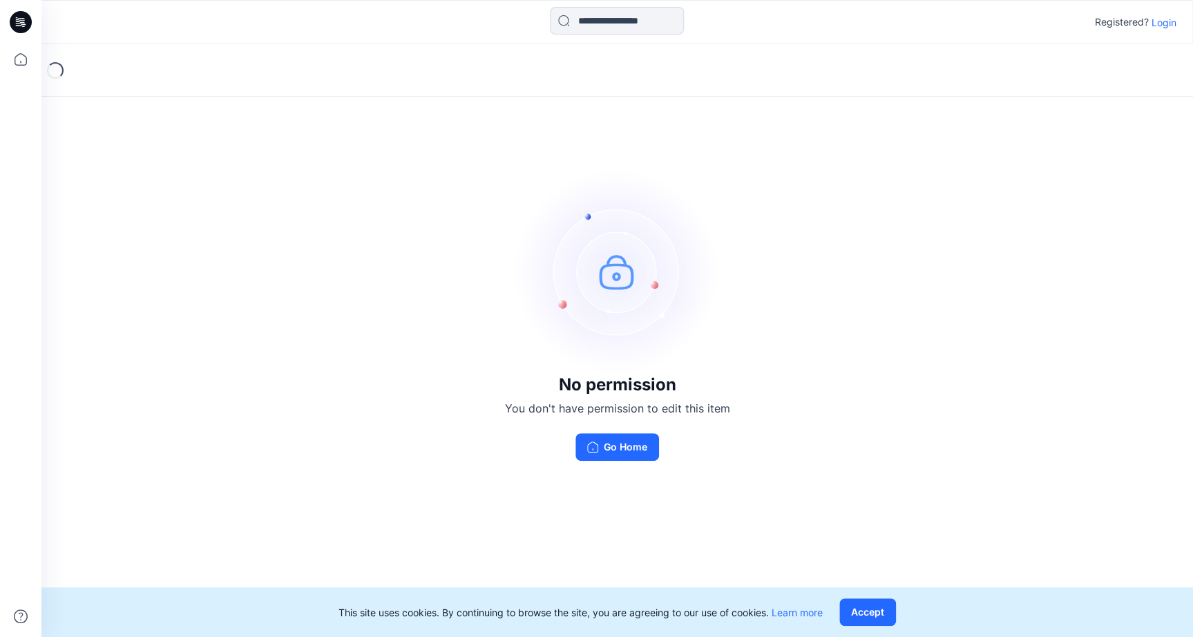
click at [1164, 26] on p "Login" at bounding box center [1163, 22] width 25 height 15
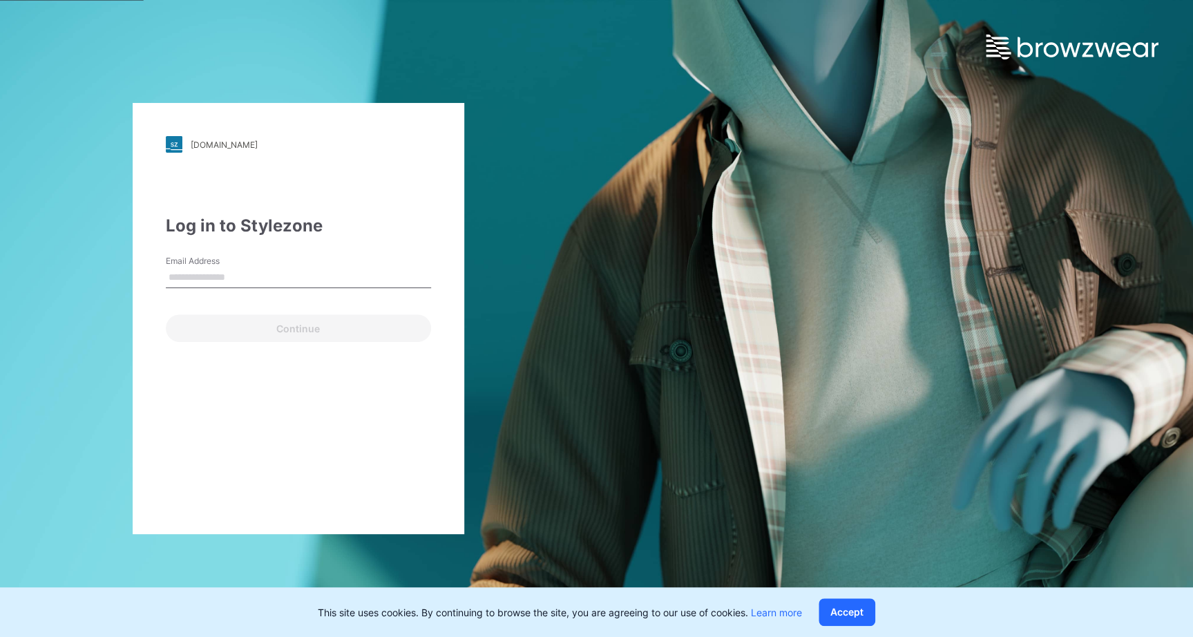
click at [184, 270] on input "Email Address" at bounding box center [298, 277] width 265 height 21
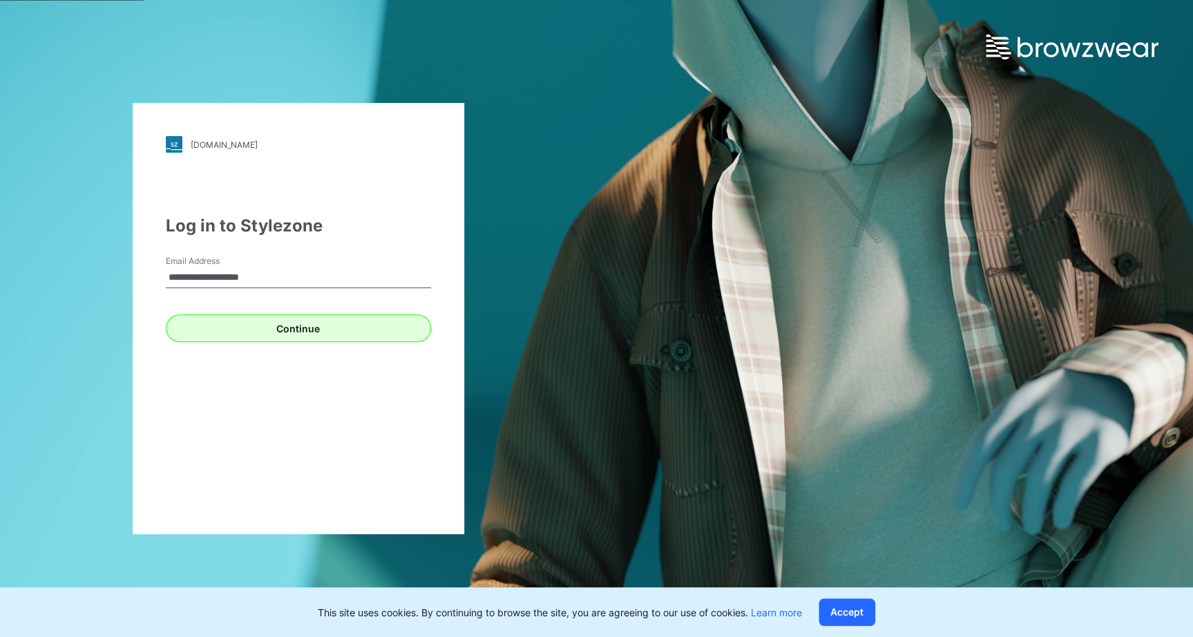
type input "**********"
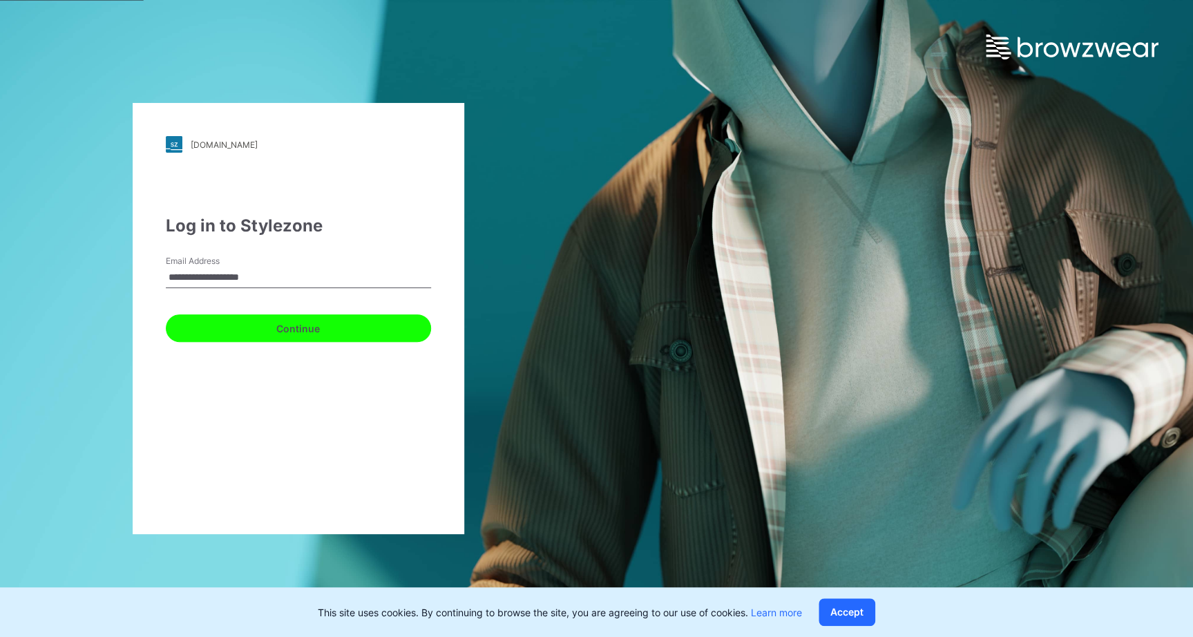
click at [217, 323] on button "Continue" at bounding box center [298, 328] width 265 height 28
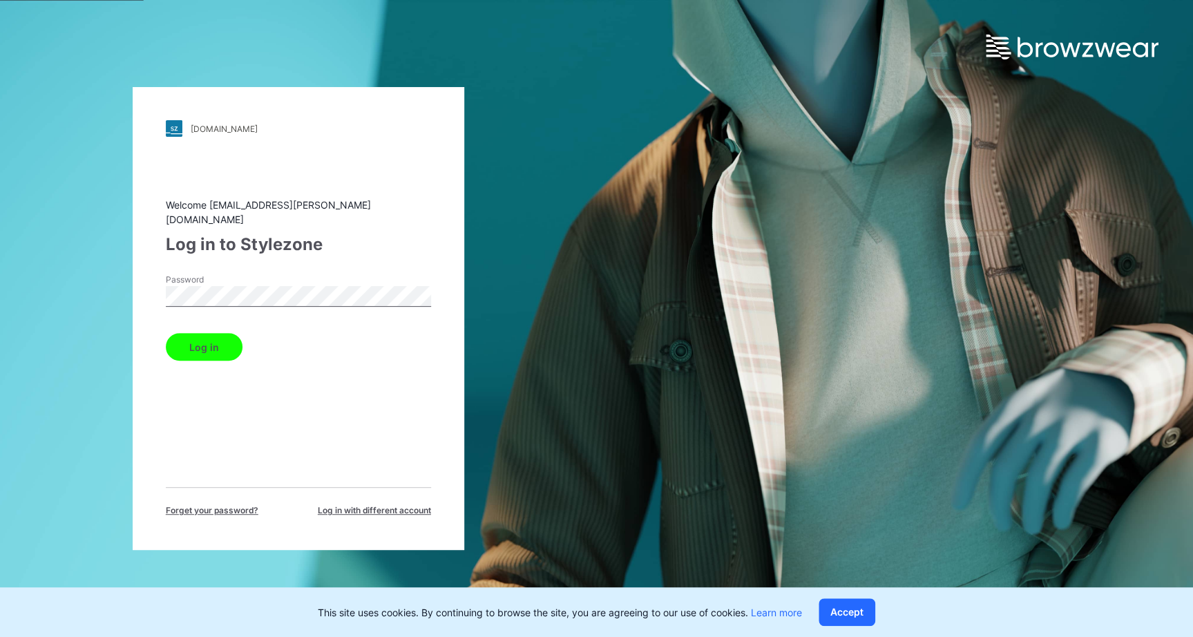
click at [212, 338] on button "Log in" at bounding box center [204, 347] width 77 height 28
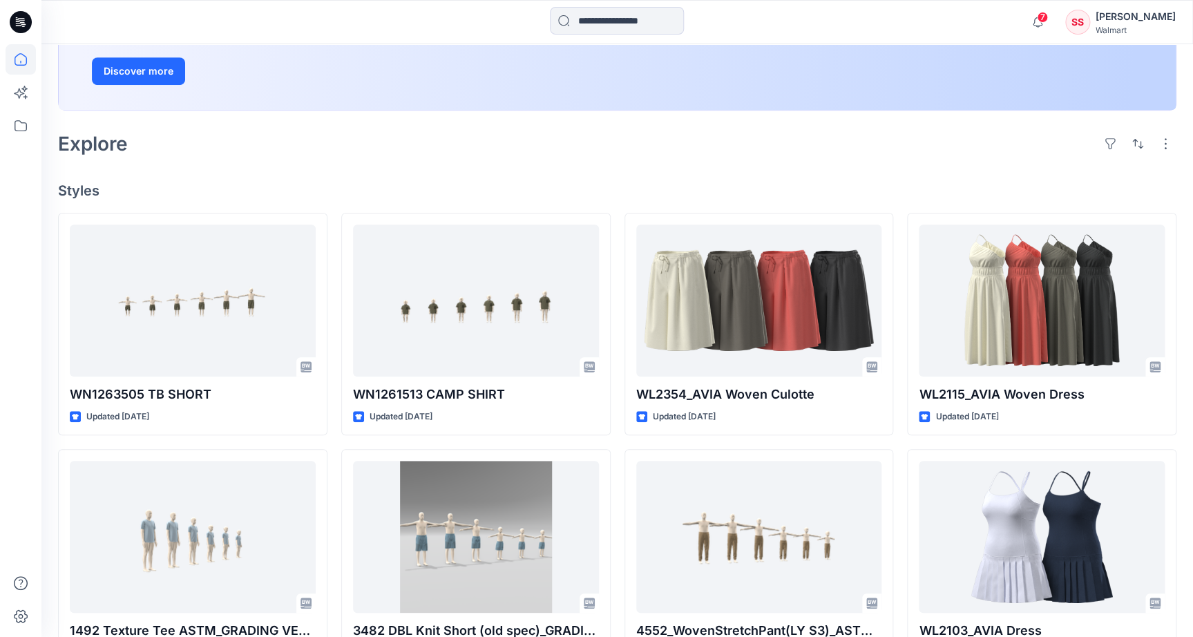
scroll to position [256, 0]
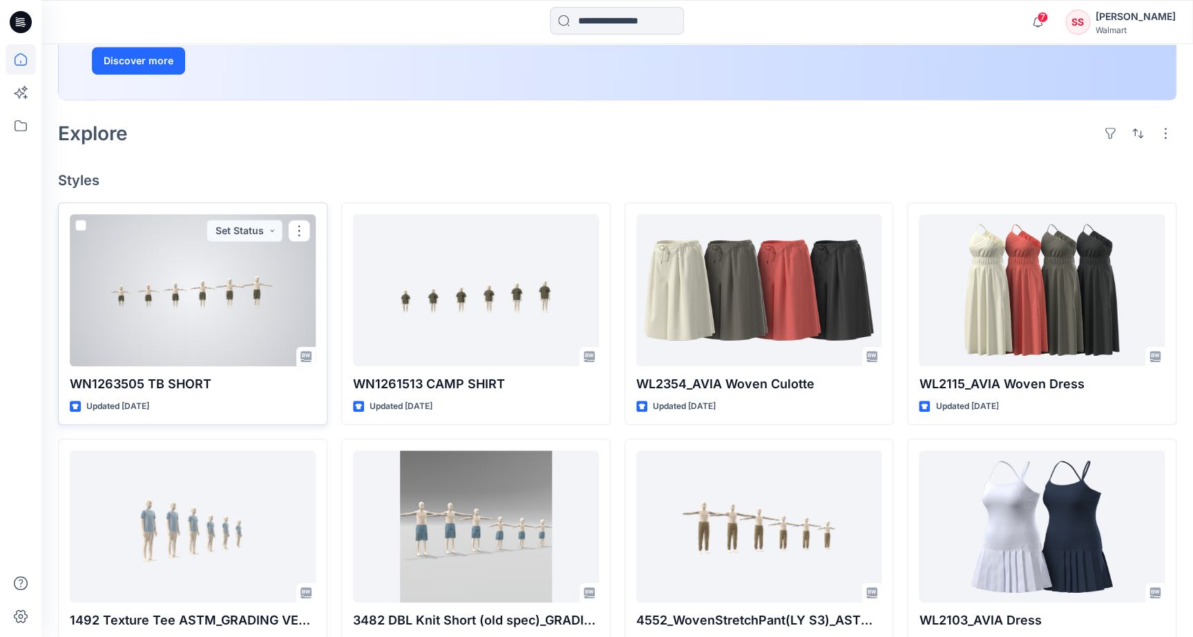
click at [194, 301] on div at bounding box center [193, 290] width 246 height 152
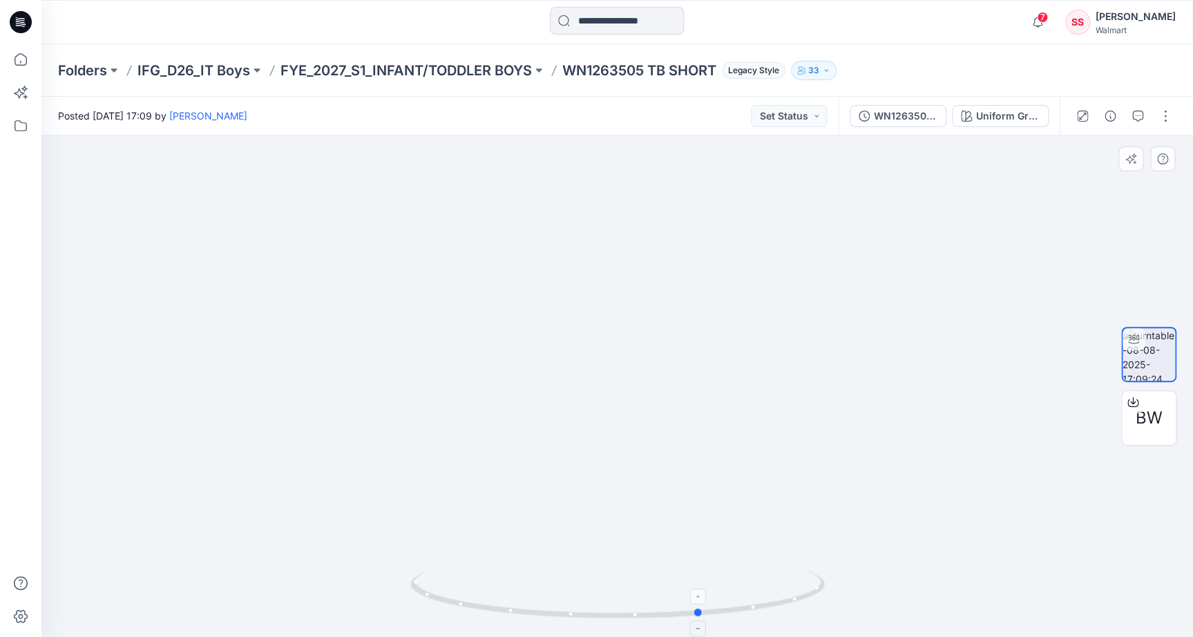
drag, startPoint x: 448, startPoint y: 602, endPoint x: 548, endPoint y: 619, distance: 102.2
click at [548, 619] on icon at bounding box center [619, 596] width 418 height 52
drag, startPoint x: 532, startPoint y: 615, endPoint x: 393, endPoint y: 582, distance: 142.7
click at [393, 582] on div at bounding box center [616, 385] width 1151 height 501
click at [25, 61] on icon at bounding box center [21, 59] width 30 height 30
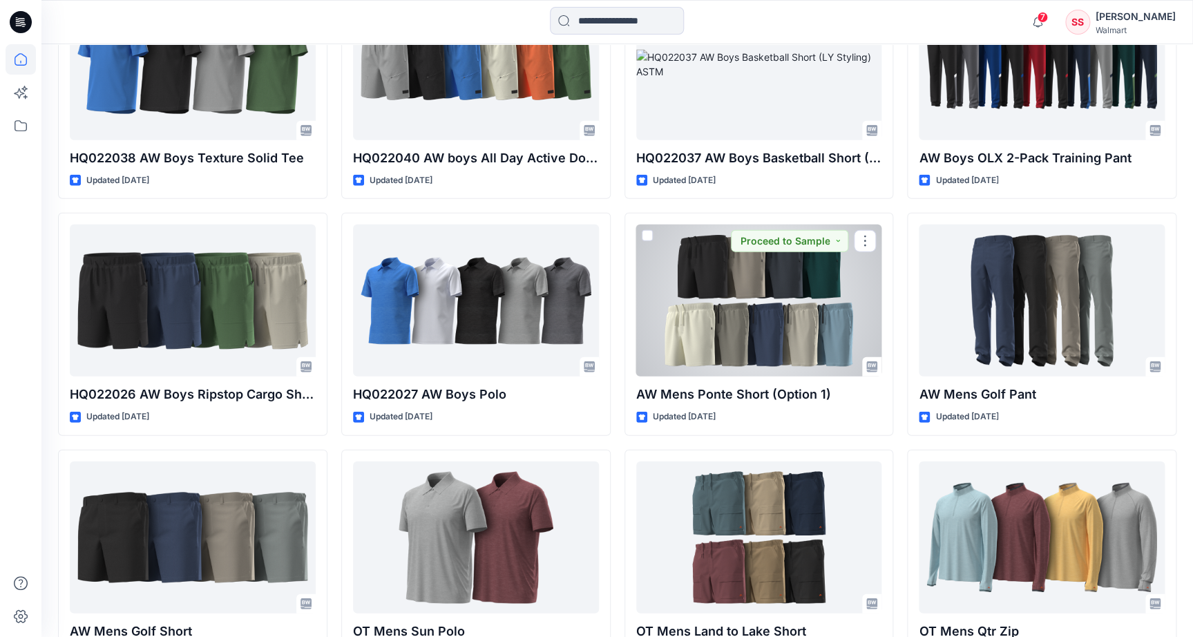
scroll to position [6173, 0]
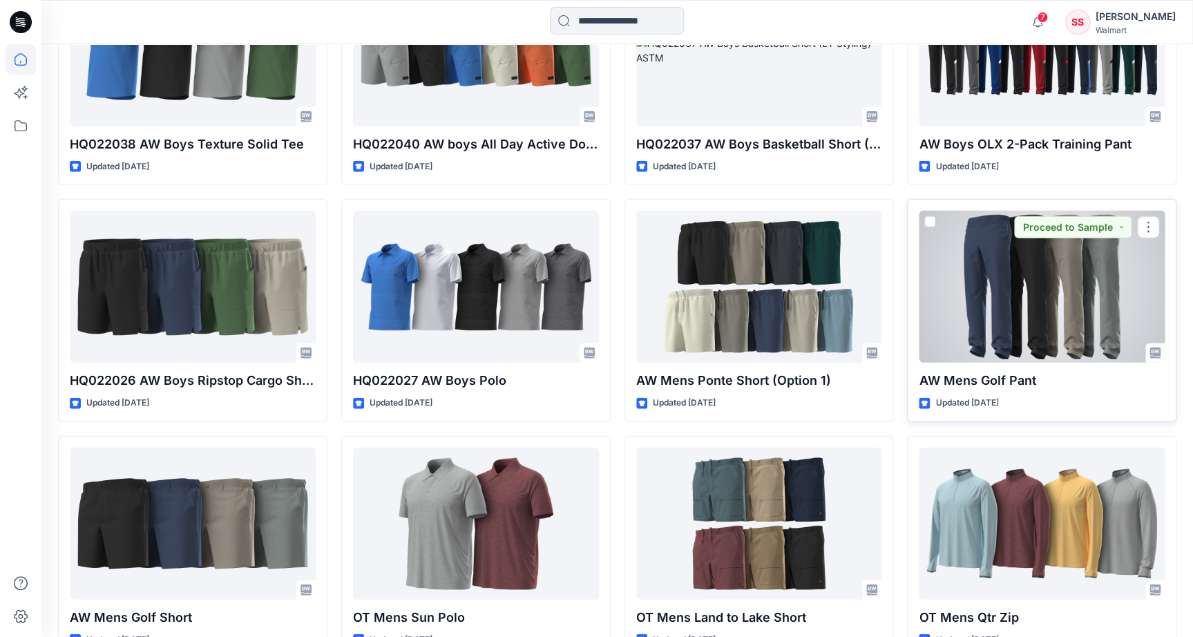
click at [1069, 289] on div at bounding box center [1042, 287] width 246 height 152
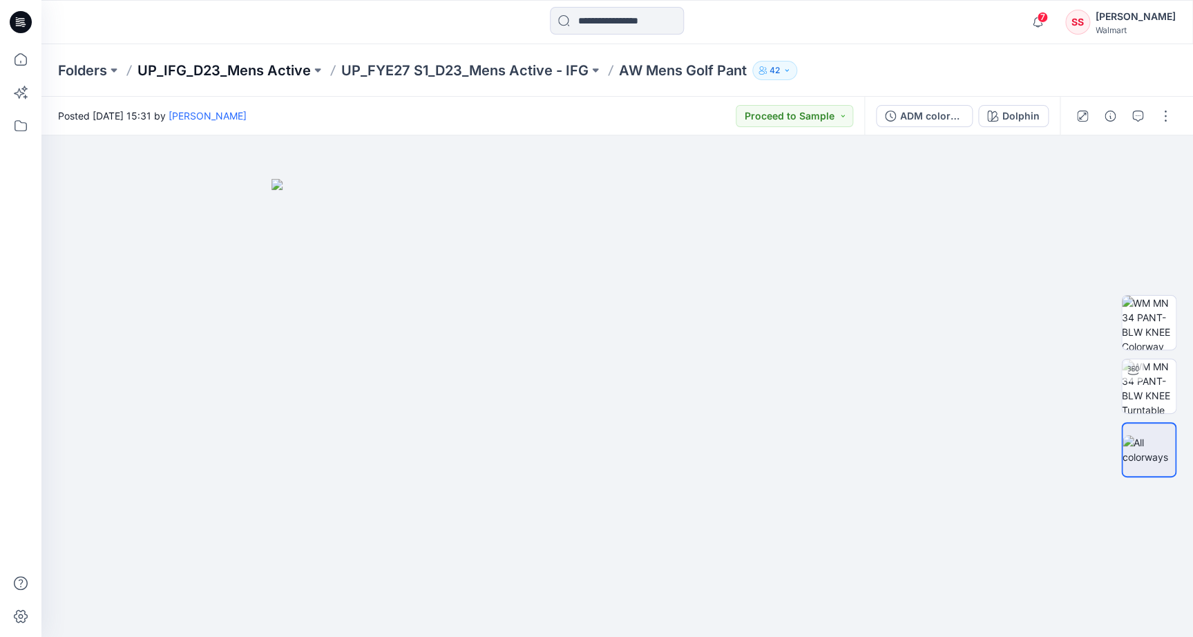
click at [244, 73] on p "UP_IFG_D23_Mens Active" at bounding box center [223, 70] width 173 height 19
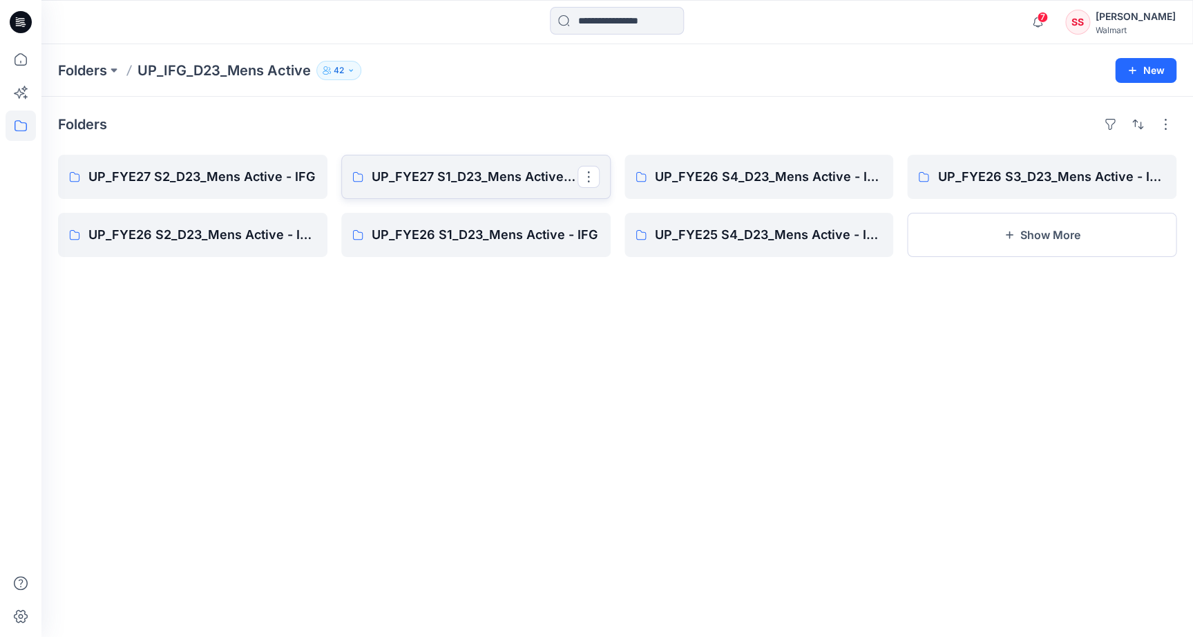
click at [444, 169] on p "UP_FYE27 S1_D23_Mens Active - IFG" at bounding box center [475, 176] width 206 height 19
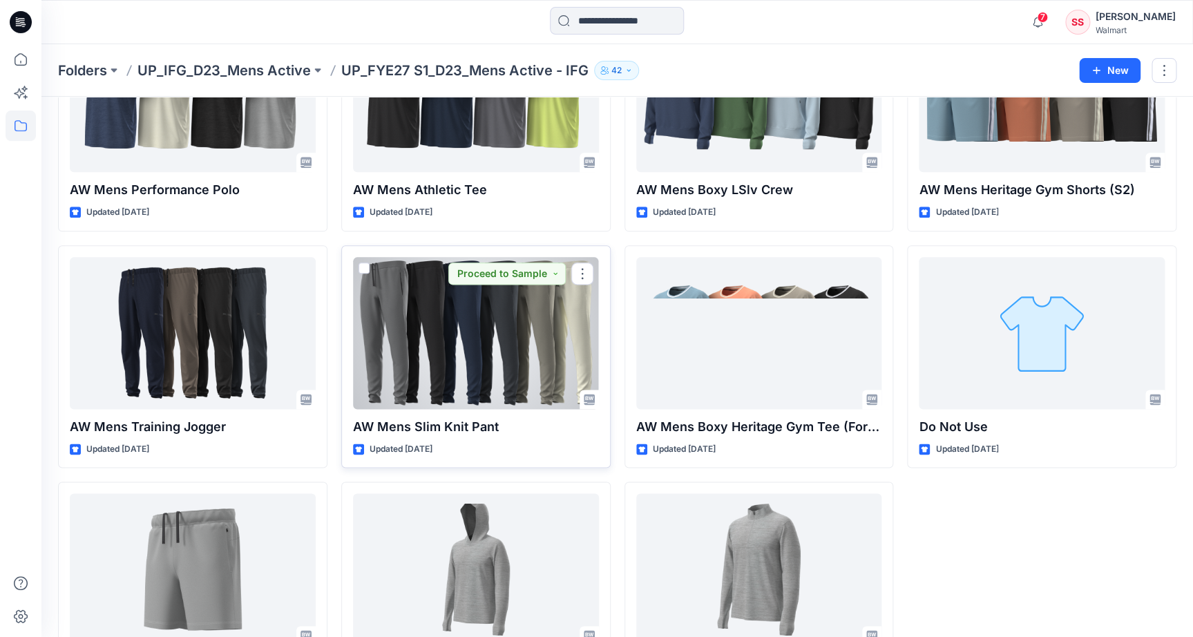
scroll to position [626, 0]
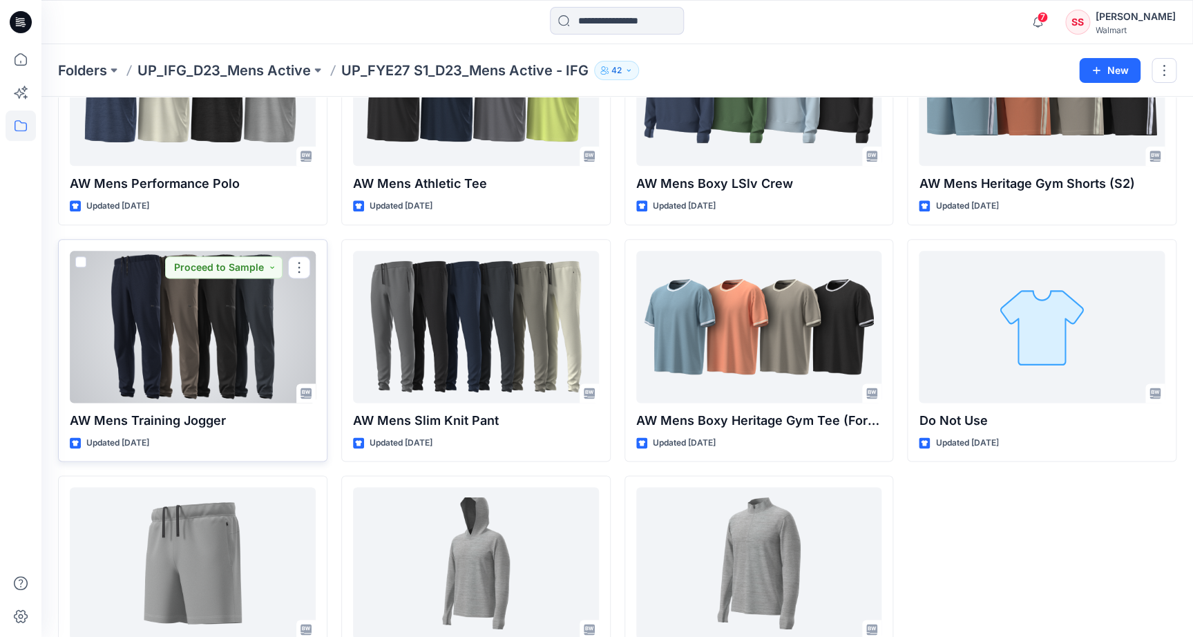
click at [229, 320] on div at bounding box center [193, 327] width 246 height 152
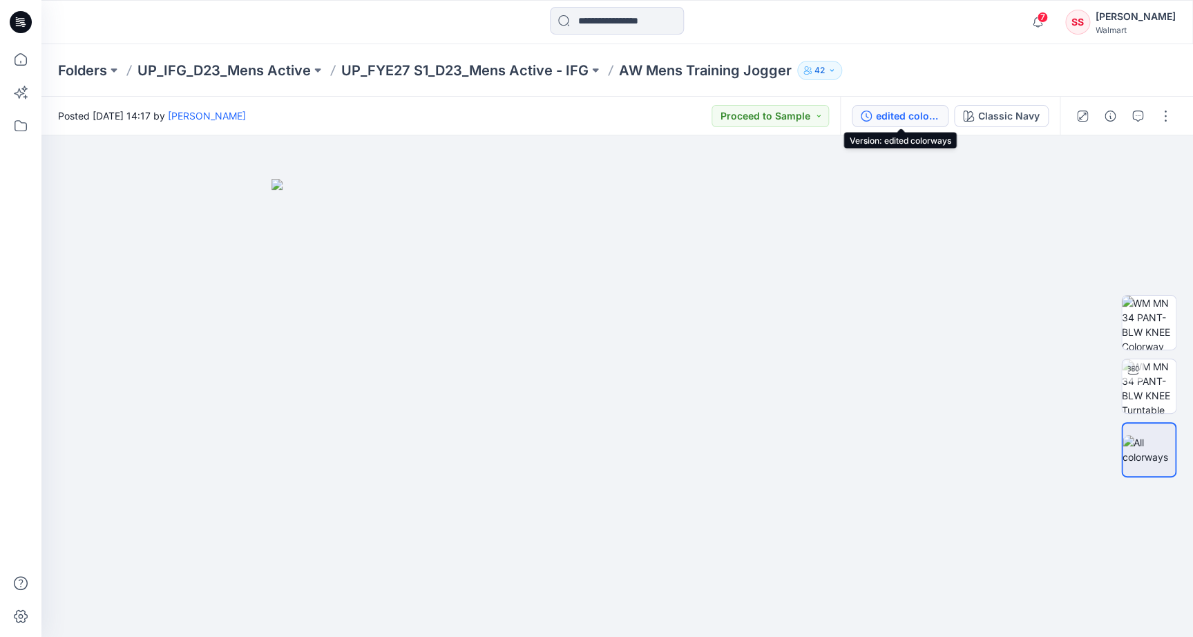
click at [921, 113] on div "edited colorways" at bounding box center [908, 115] width 64 height 15
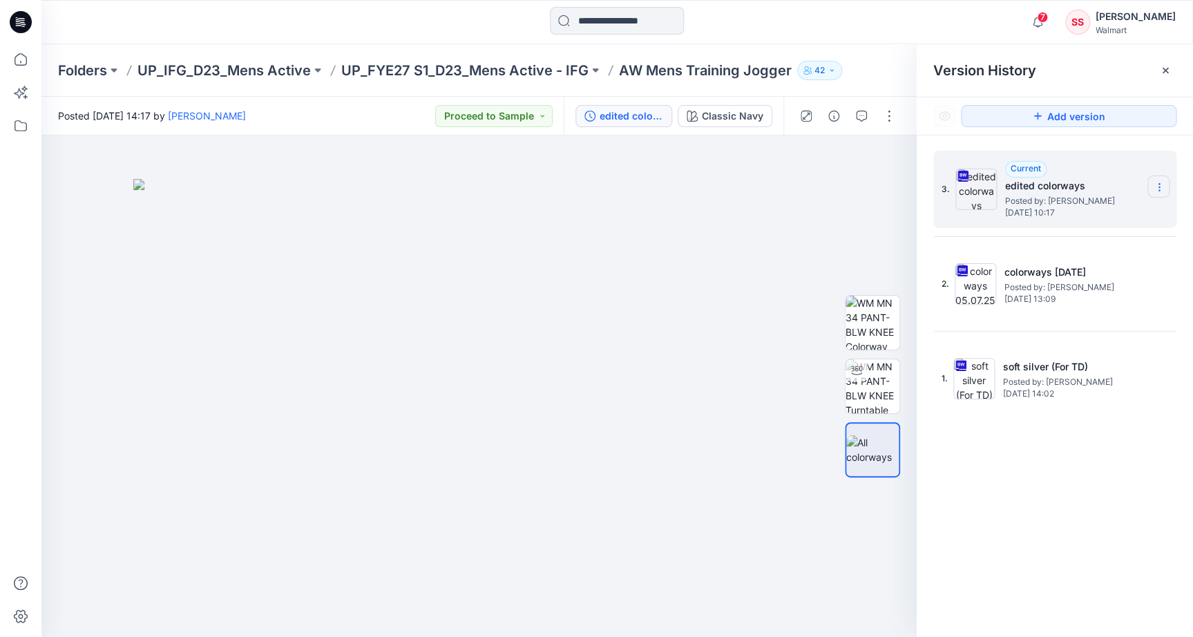
click at [1161, 191] on icon at bounding box center [1158, 187] width 11 height 11
click at [1091, 216] on span "Download Source BW File" at bounding box center [1088, 214] width 115 height 17
click at [450, 66] on p "UP_FYE27 S1_D23_Mens Active - IFG" at bounding box center [464, 70] width 247 height 19
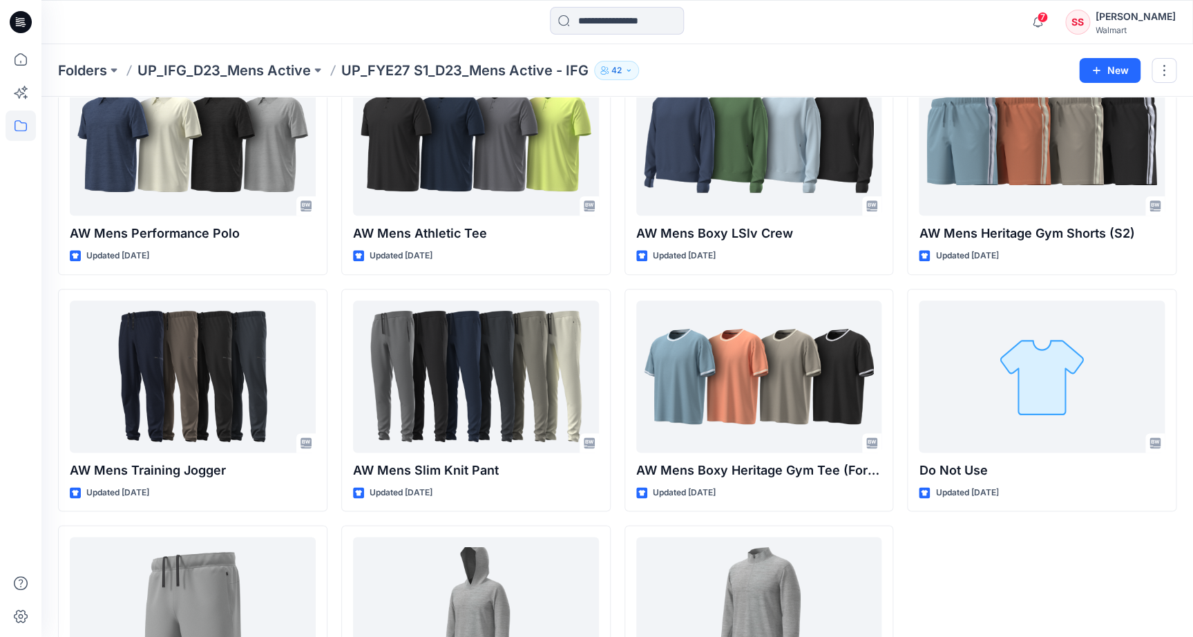
scroll to position [579, 0]
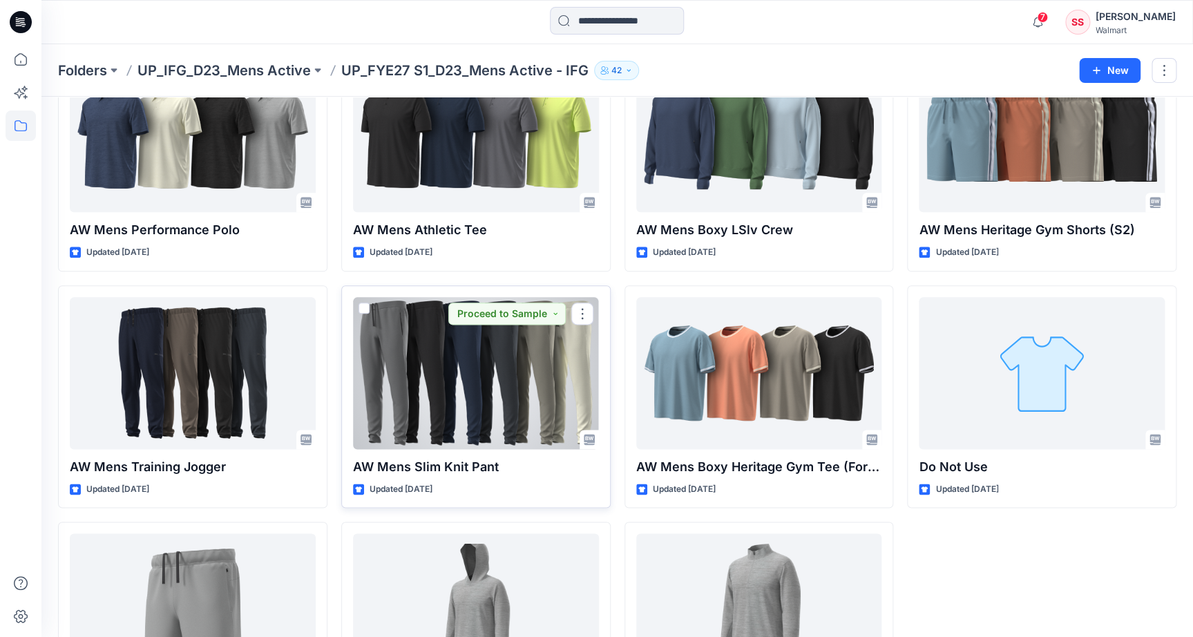
click at [423, 361] on div at bounding box center [476, 373] width 246 height 152
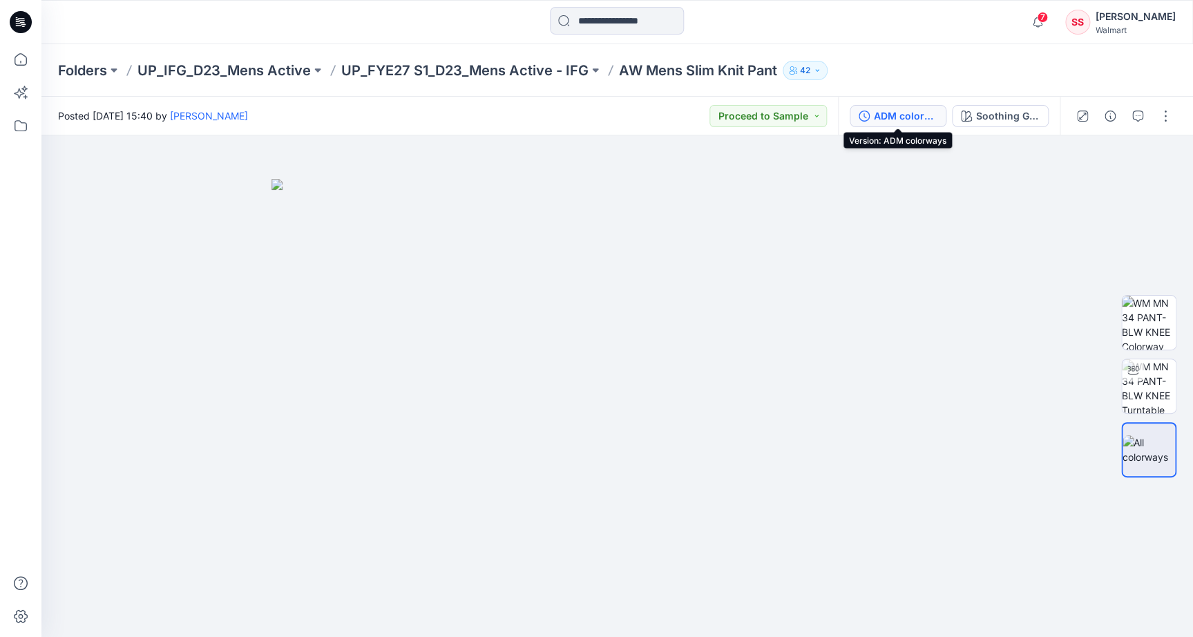
click at [914, 120] on div "ADM colorways" at bounding box center [906, 115] width 64 height 15
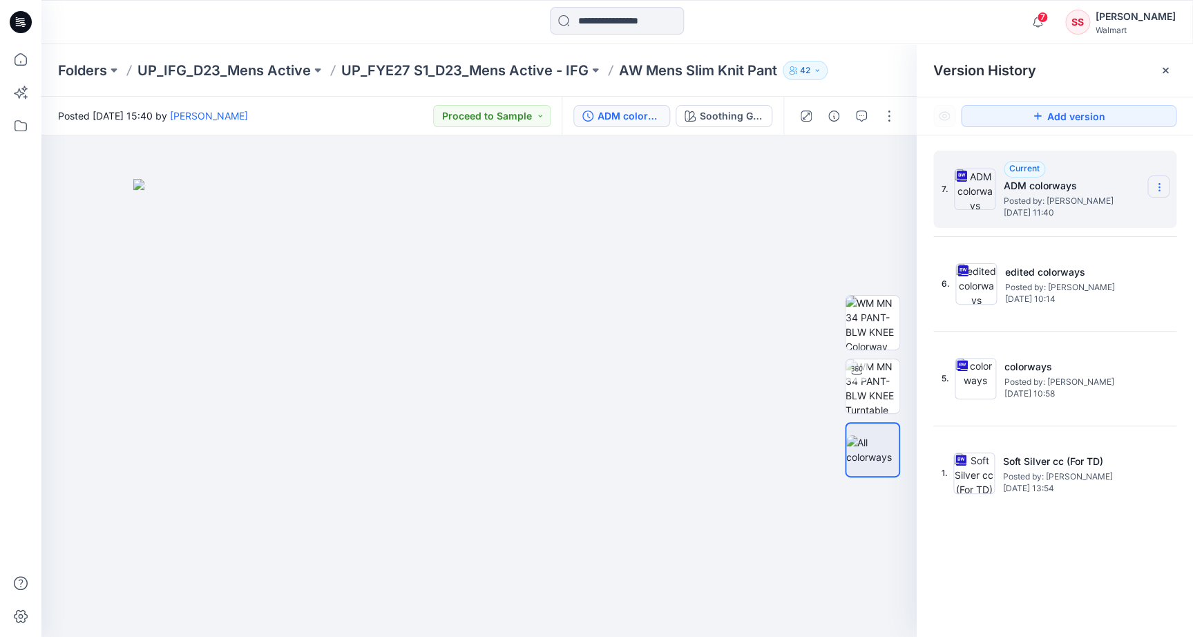
click at [1153, 188] on icon at bounding box center [1158, 187] width 11 height 11
click at [1108, 219] on span "Download Source BW File" at bounding box center [1088, 214] width 115 height 17
click at [858, 67] on div "Folders UP_IFG_D23_Mens Active UP_FYE27 S1_D23_Mens Active - IFG AW Mens Slim K…" at bounding box center [563, 70] width 1010 height 19
click at [405, 75] on p "UP_FYE27 S1_D23_Mens Active - IFG" at bounding box center [464, 70] width 247 height 19
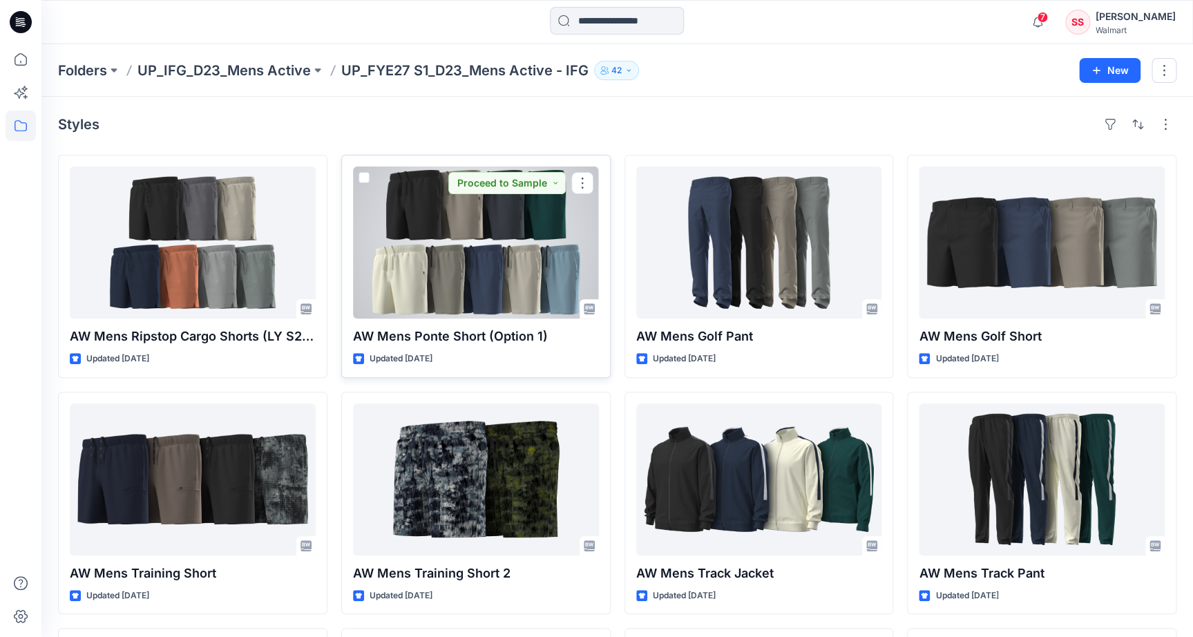
click at [503, 255] on div at bounding box center [476, 242] width 246 height 152
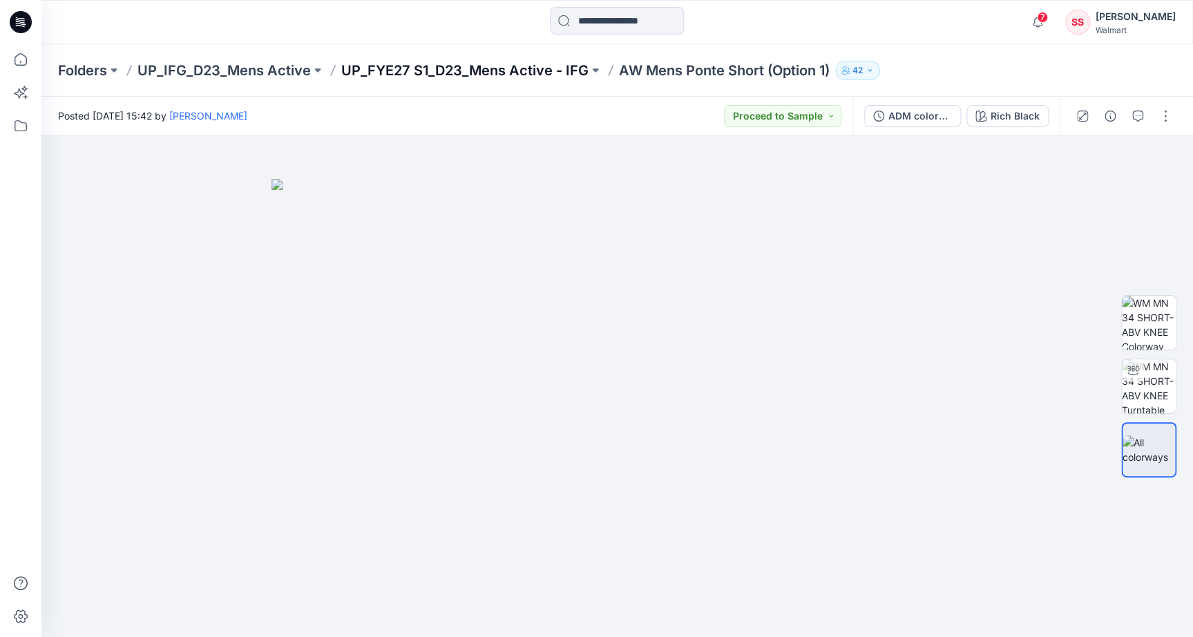
click at [414, 73] on p "UP_FYE27 S1_D23_Mens Active - IFG" at bounding box center [464, 70] width 247 height 19
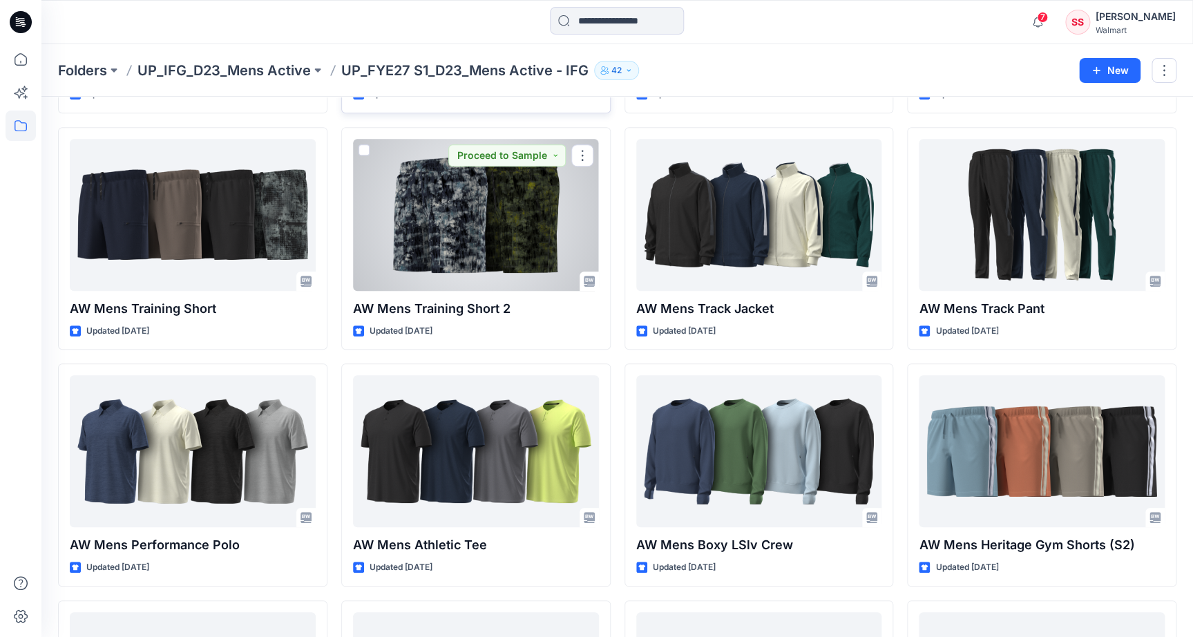
scroll to position [268, 0]
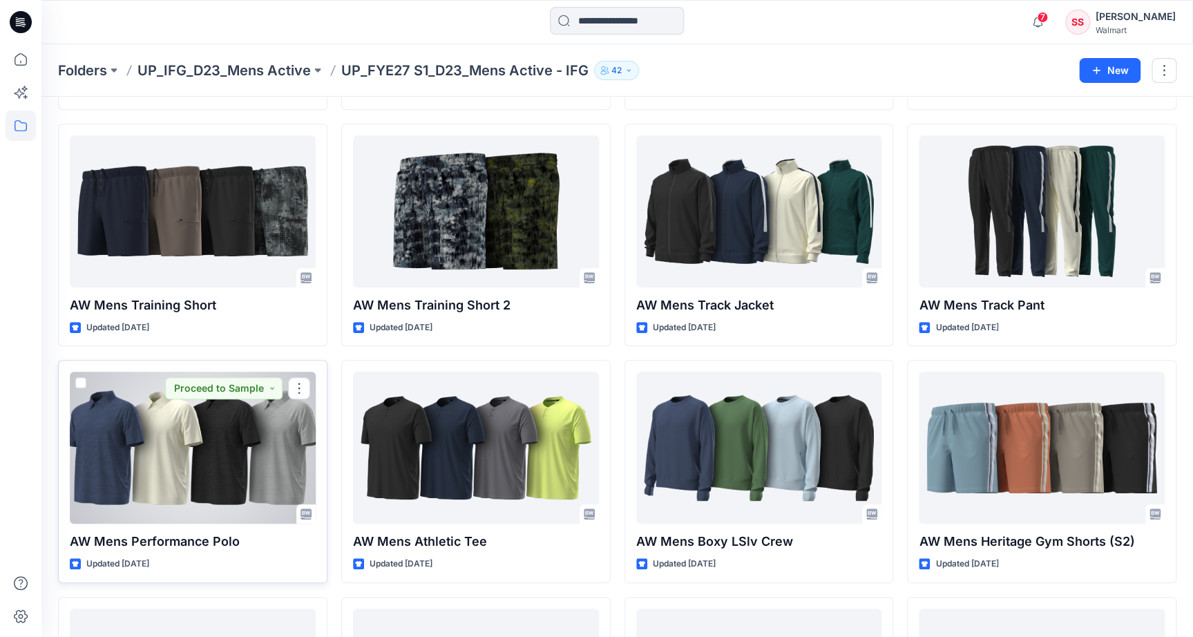
click at [144, 441] on div at bounding box center [193, 448] width 246 height 152
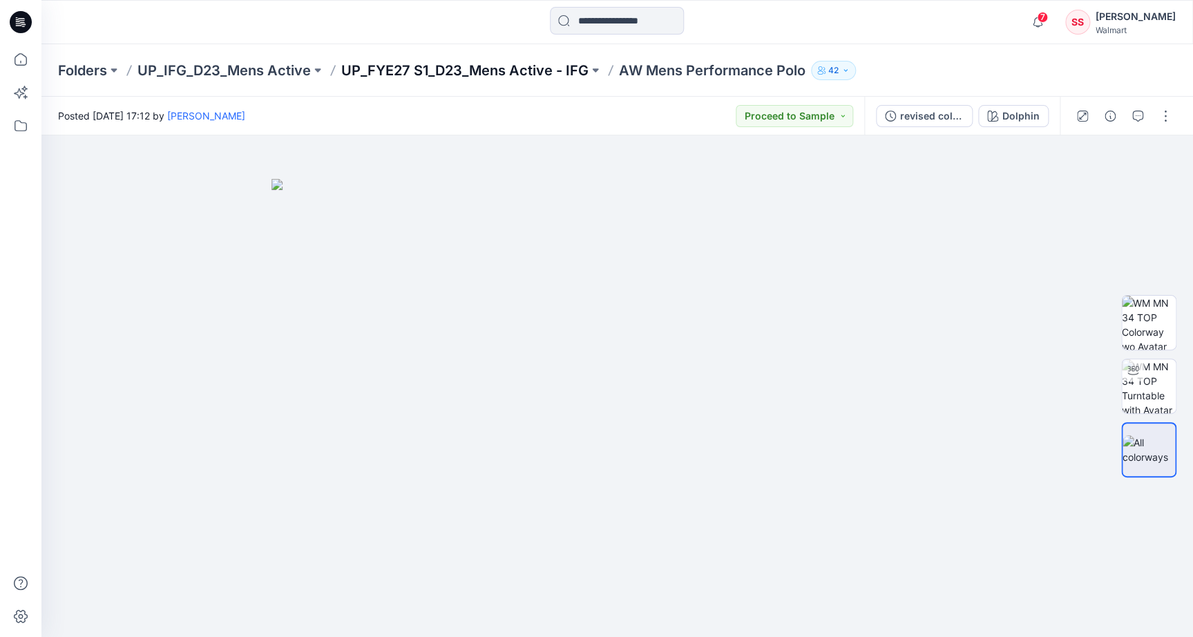
click at [504, 73] on p "UP_FYE27 S1_D23_Mens Active - IFG" at bounding box center [464, 70] width 247 height 19
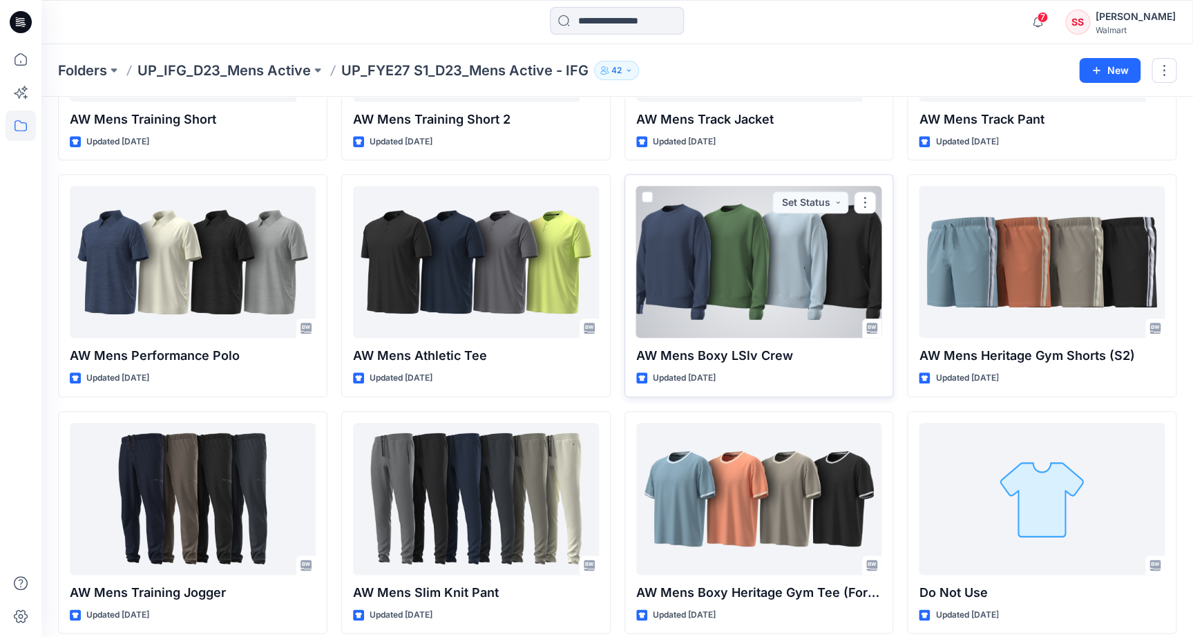
scroll to position [462, 0]
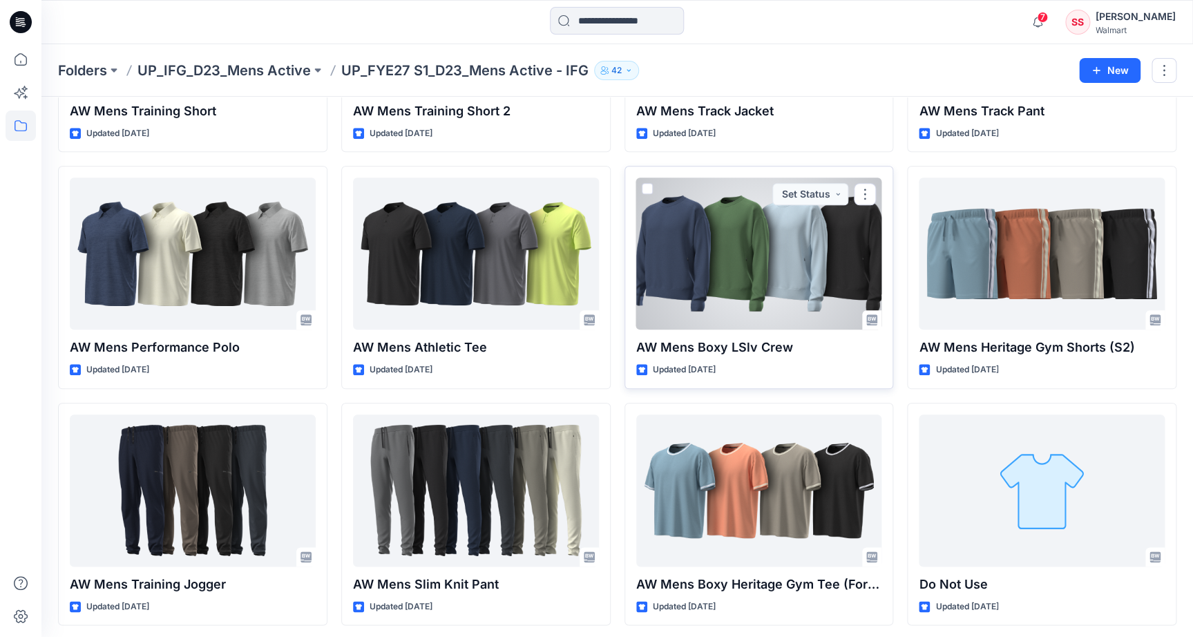
click at [751, 269] on div at bounding box center [759, 253] width 246 height 152
